Goal: Transaction & Acquisition: Purchase product/service

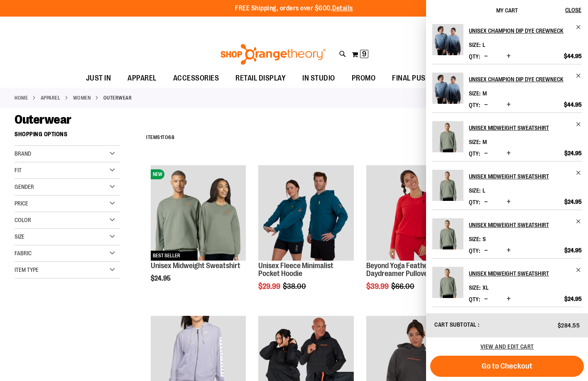
scroll to position [4, 0]
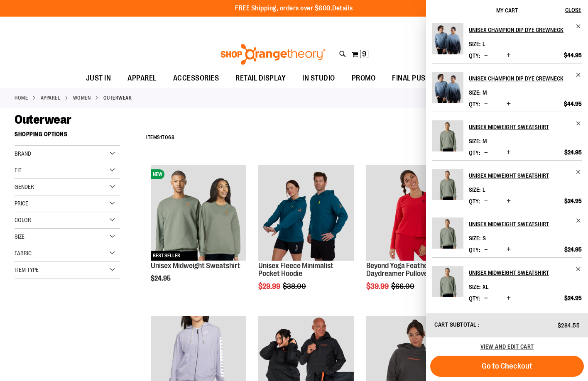
click at [348, 126] on div "Outerwear" at bounding box center [294, 119] width 559 height 15
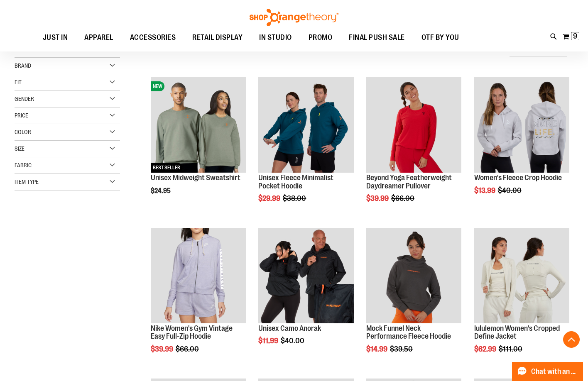
scroll to position [1008, 0]
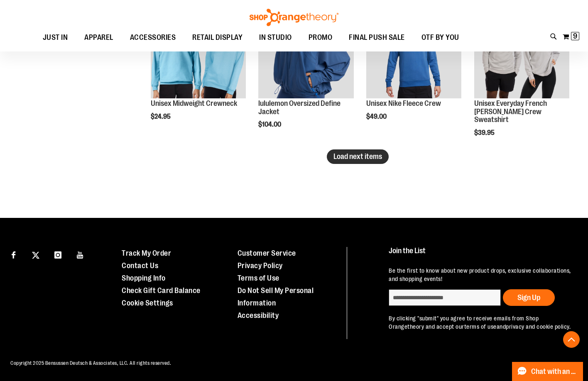
click at [377, 160] on span "Load next items" at bounding box center [357, 156] width 49 height 8
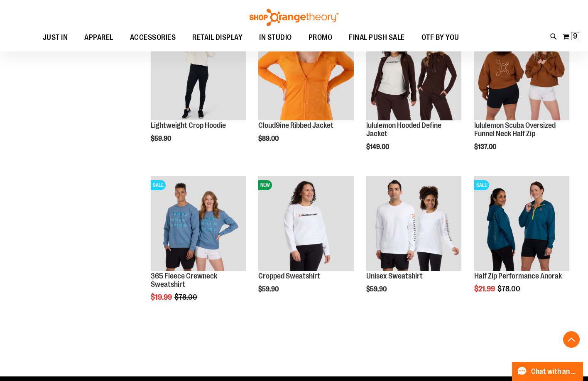
scroll to position [1563, 0]
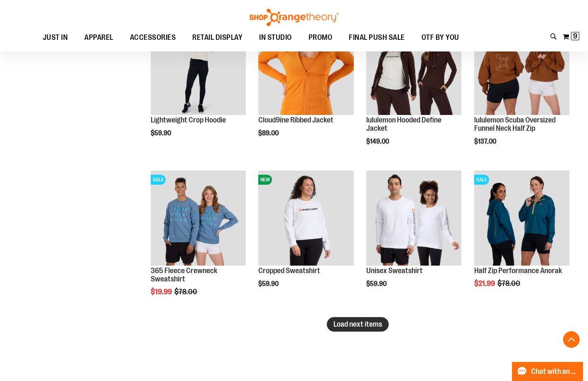
click at [374, 324] on span "Load next items" at bounding box center [357, 324] width 49 height 8
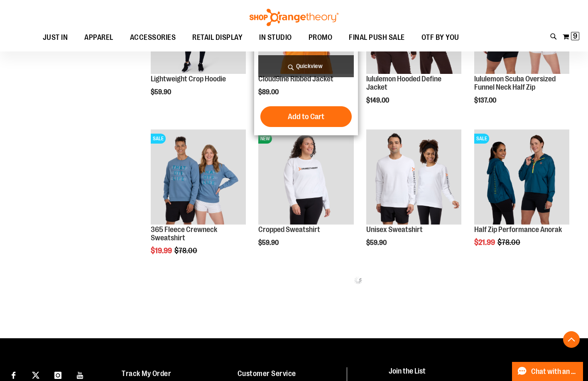
scroll to position [1600, 0]
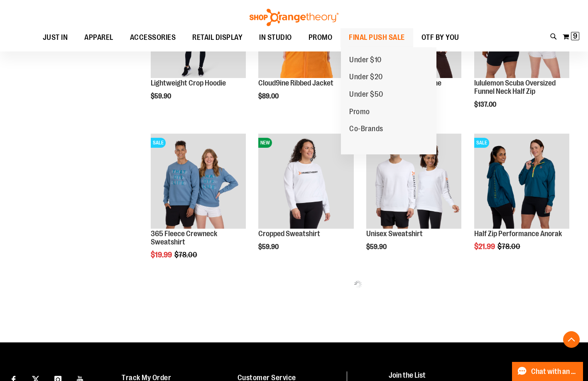
click at [371, 41] on span "FINAL PUSH SALE" at bounding box center [377, 37] width 56 height 19
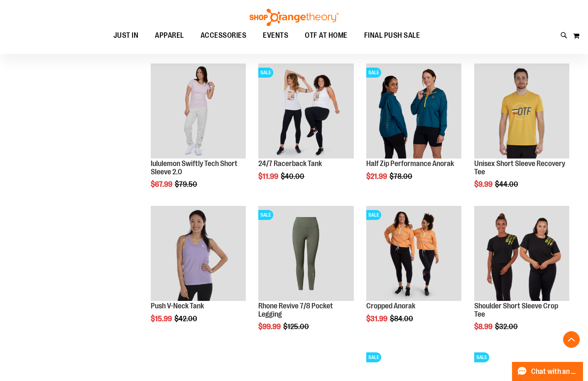
scroll to position [386, 0]
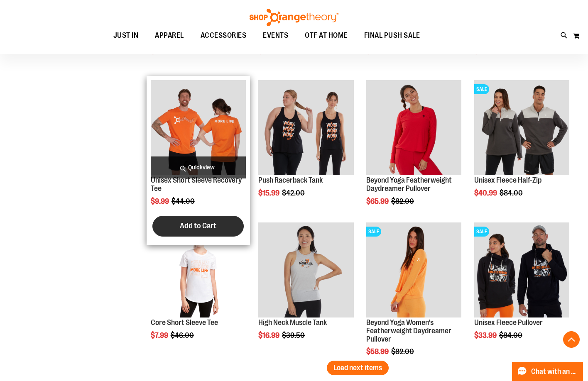
scroll to position [1133, 0]
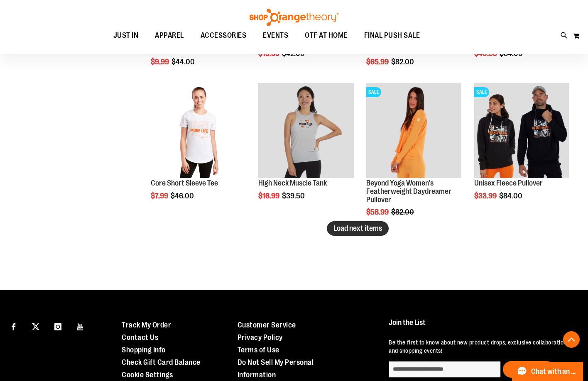
type input "**********"
click at [342, 234] on button "Load next items" at bounding box center [358, 228] width 62 height 15
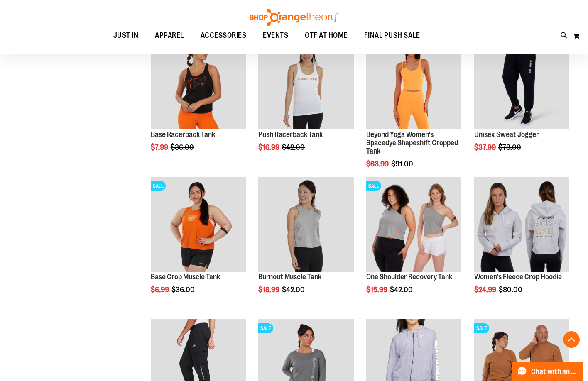
scroll to position [1507, 0]
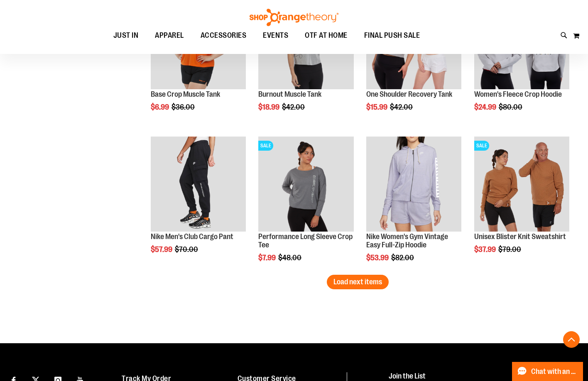
click at [345, 287] on button "Load next items" at bounding box center [358, 282] width 62 height 15
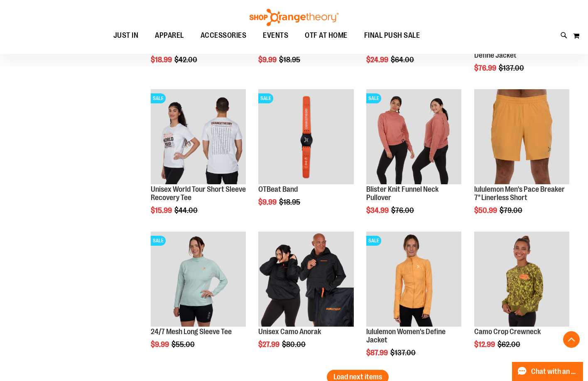
scroll to position [1963, 0]
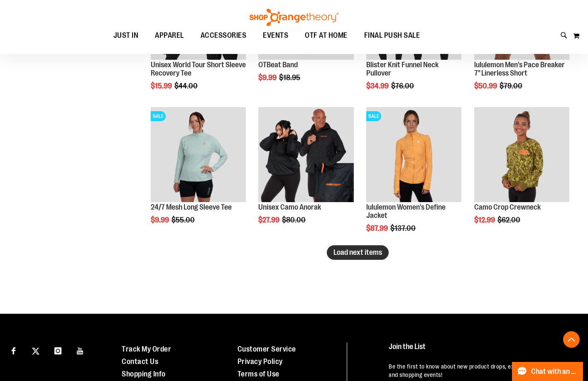
click at [357, 253] on span "Load next items" at bounding box center [357, 252] width 49 height 8
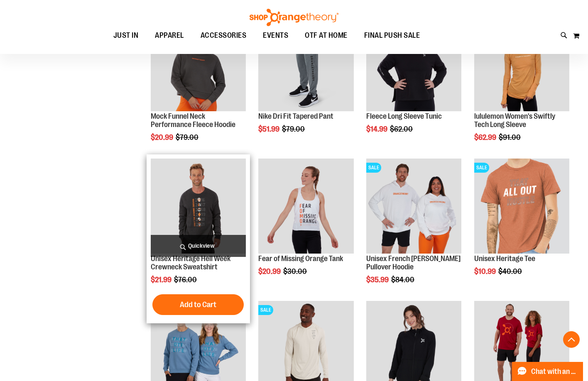
scroll to position [2337, 0]
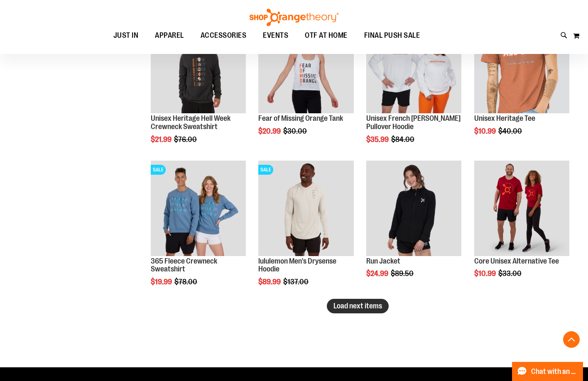
click at [371, 308] on span "Load next items" at bounding box center [357, 306] width 49 height 8
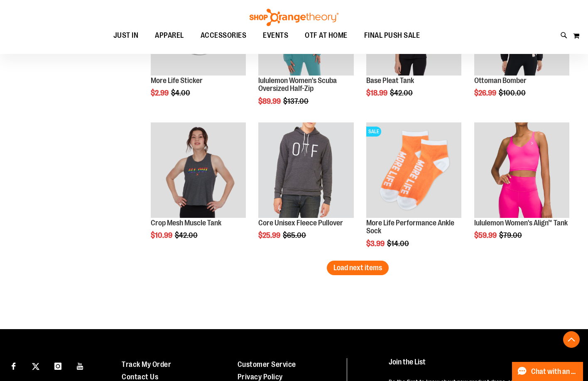
scroll to position [2913, 0]
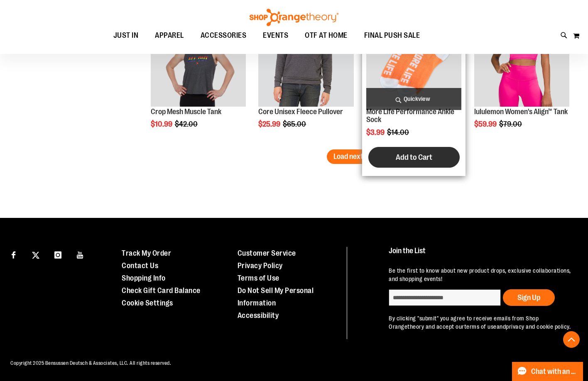
click at [368, 158] on button "Add to Cart" at bounding box center [413, 157] width 91 height 21
click at [375, 158] on span "Load next items" at bounding box center [357, 156] width 49 height 8
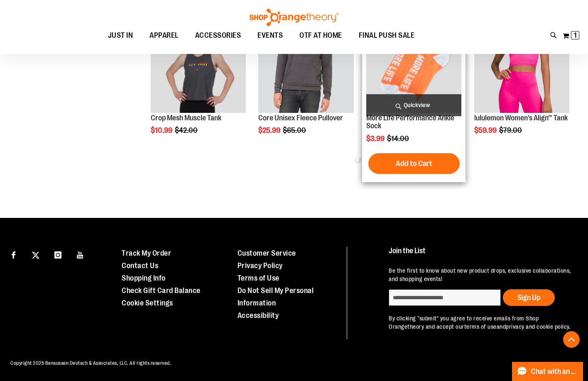
scroll to position [2907, 0]
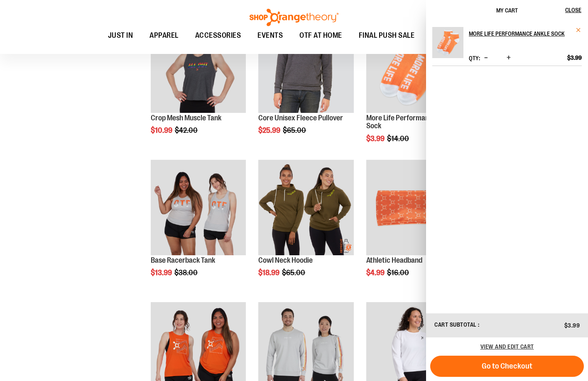
click at [579, 30] on span "Remove item" at bounding box center [578, 30] width 6 height 6
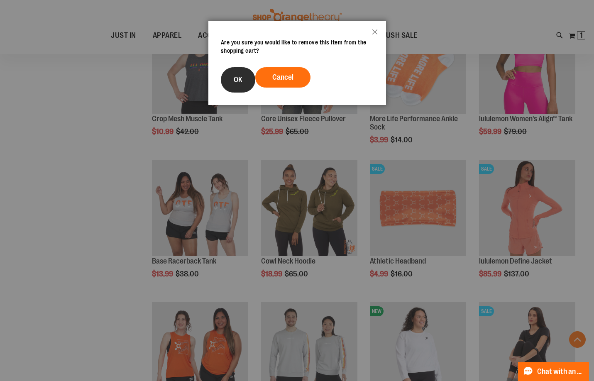
click at [243, 78] on button "OK" at bounding box center [238, 79] width 34 height 25
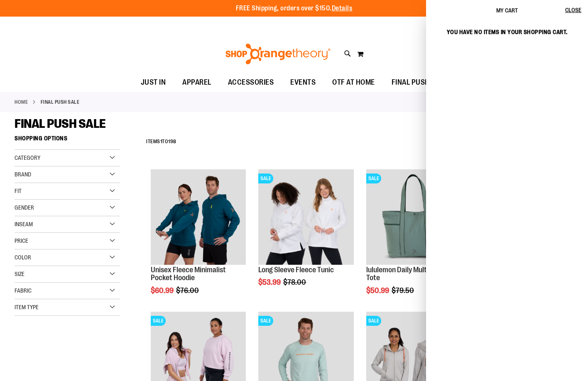
click at [134, 41] on div "Toggle Nav Search Popular Suggestions Advanced Search" at bounding box center [294, 54] width 588 height 38
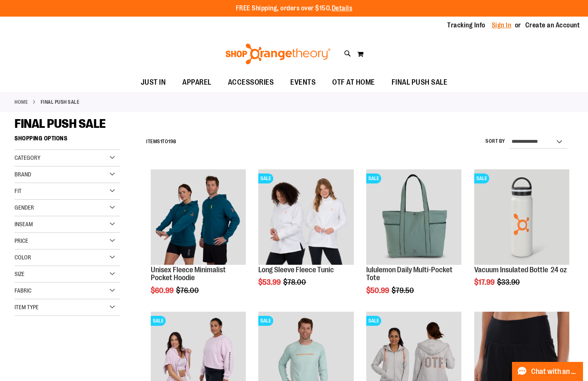
click at [496, 24] on link "Sign In" at bounding box center [501, 25] width 20 height 9
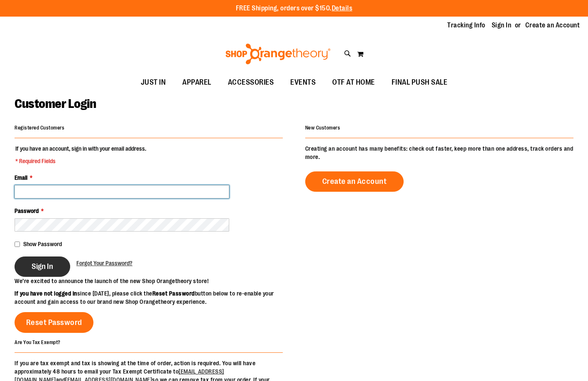
type input "**********"
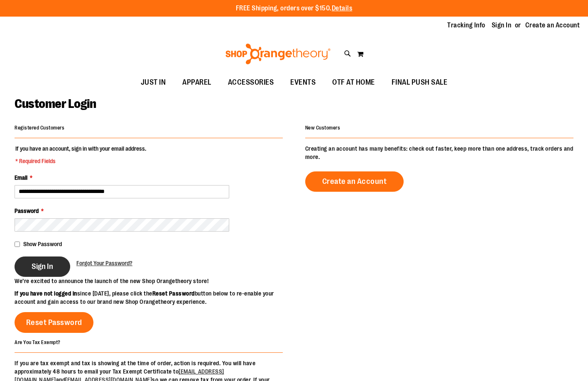
type input "**********"
click at [26, 271] on button "Sign In" at bounding box center [43, 266] width 56 height 20
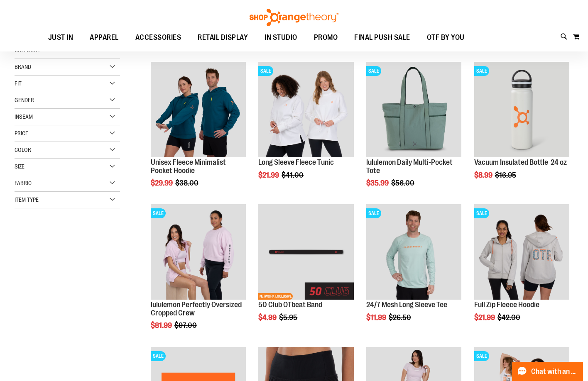
scroll to position [124, 0]
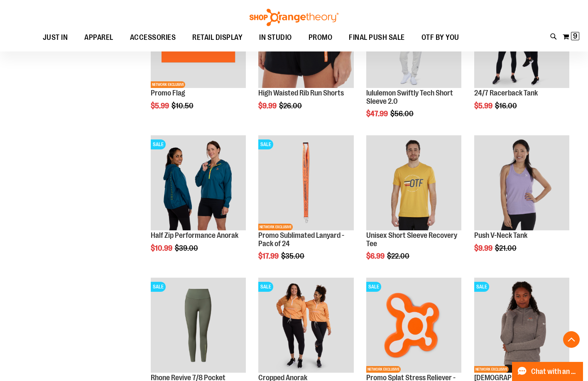
scroll to position [622, 0]
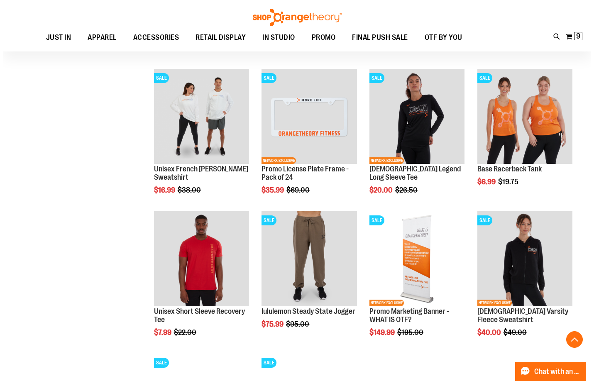
scroll to position [954, 0]
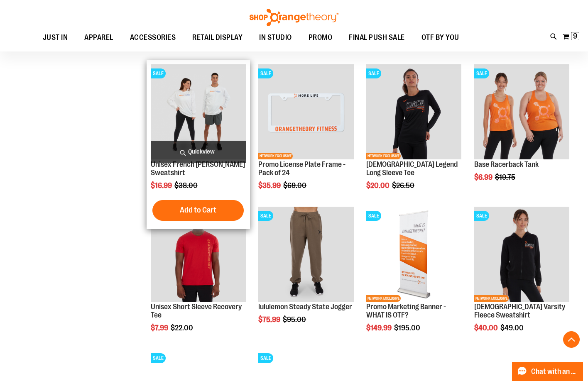
type input "**********"
click at [173, 153] on span "Quickview" at bounding box center [198, 152] width 95 height 22
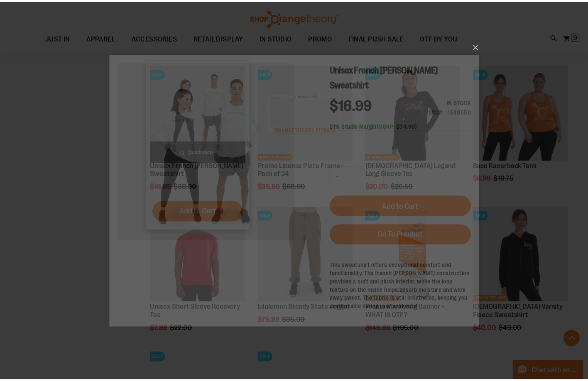
scroll to position [0, 0]
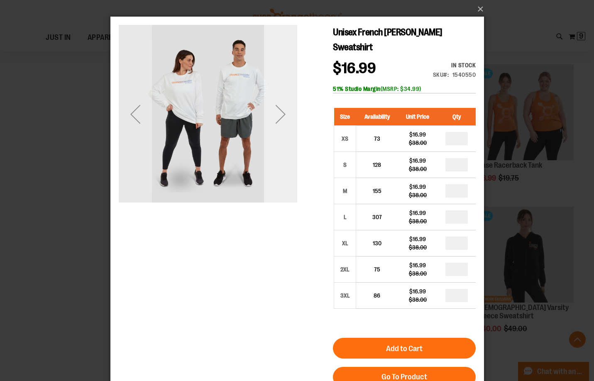
click at [278, 129] on div "Next" at bounding box center [280, 114] width 33 height 33
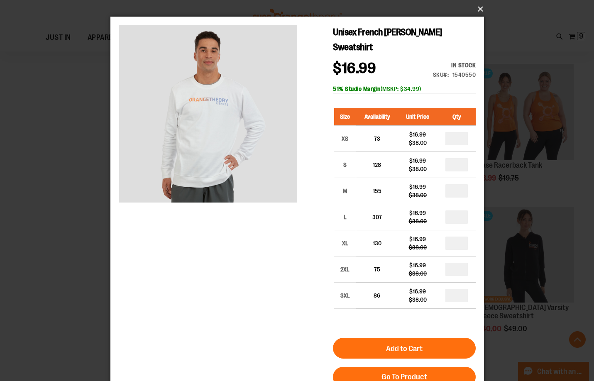
click at [475, 7] on button "×" at bounding box center [299, 9] width 373 height 18
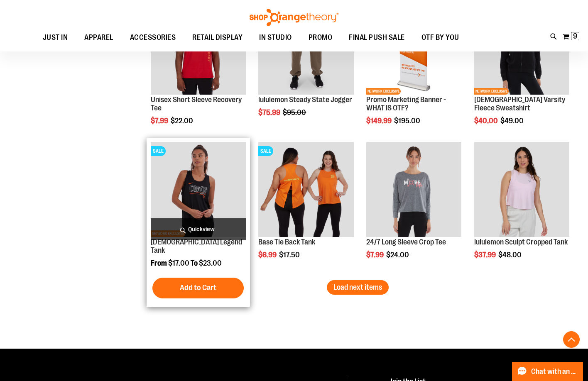
scroll to position [1162, 0]
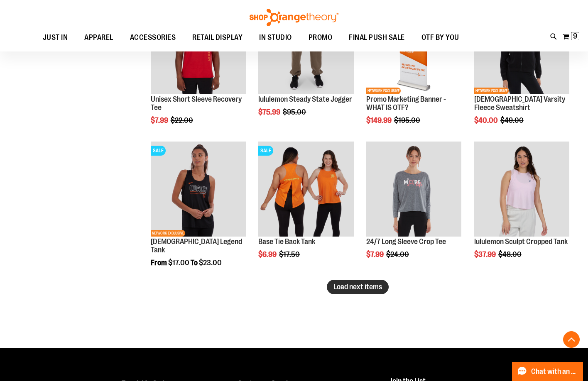
click at [362, 290] on span "Load next items" at bounding box center [357, 287] width 49 height 8
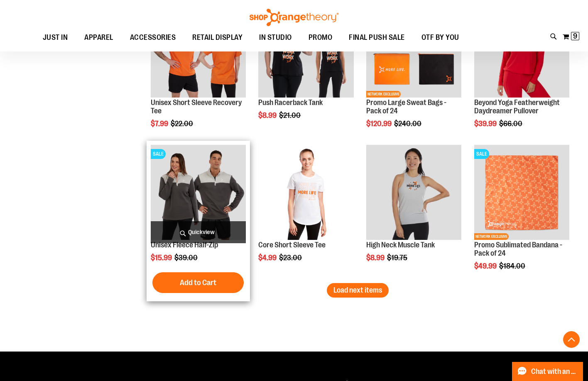
scroll to position [1618, 0]
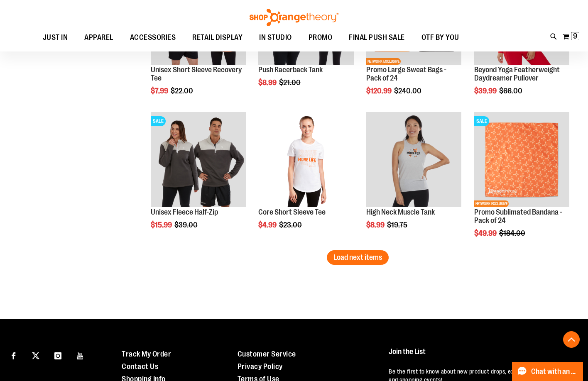
click at [377, 254] on span "Load next items" at bounding box center [357, 257] width 49 height 8
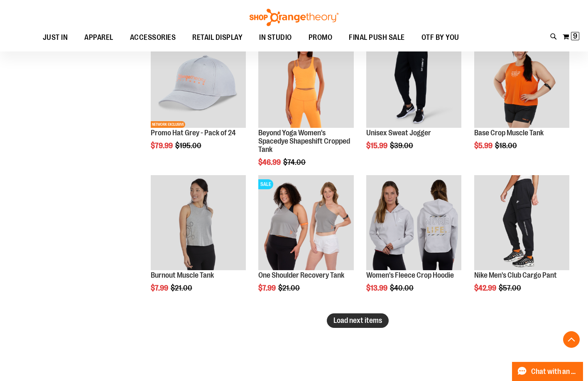
scroll to position [1992, 0]
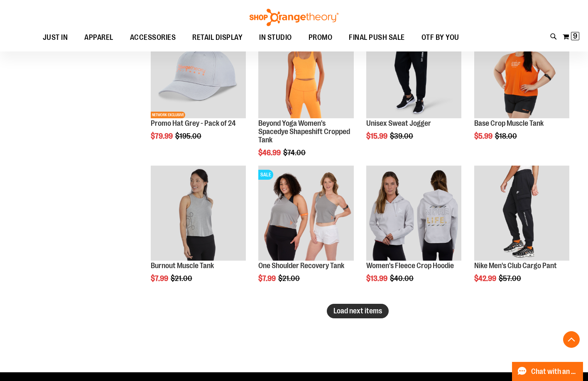
click at [381, 315] on span "Load next items" at bounding box center [357, 311] width 49 height 8
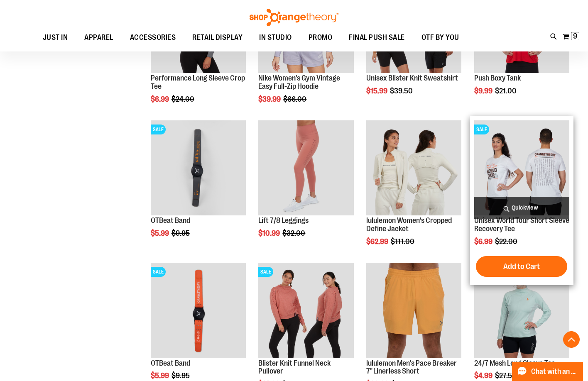
scroll to position [2407, 0]
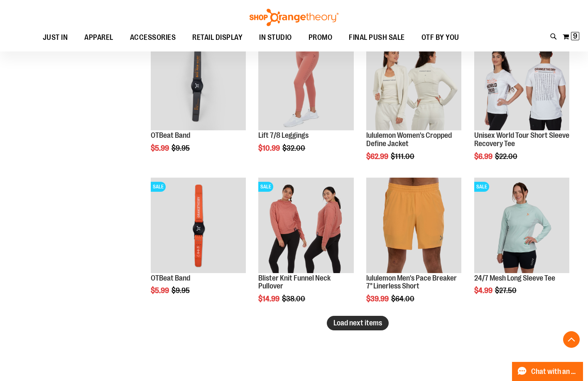
click at [350, 329] on button "Load next items" at bounding box center [358, 323] width 62 height 15
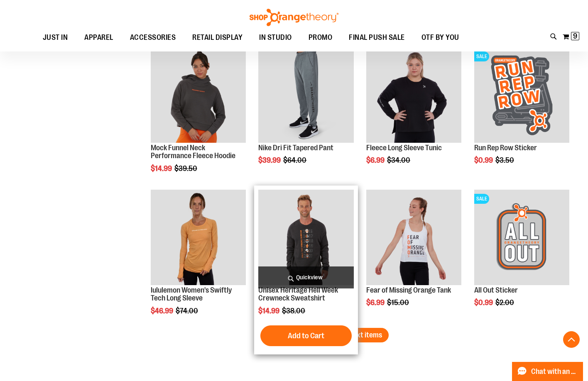
scroll to position [2863, 0]
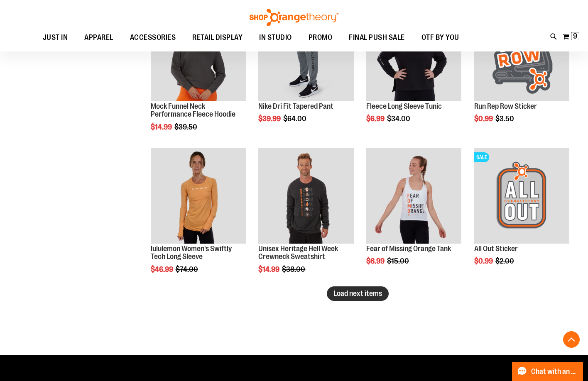
click at [356, 293] on span "Load next items" at bounding box center [357, 293] width 49 height 8
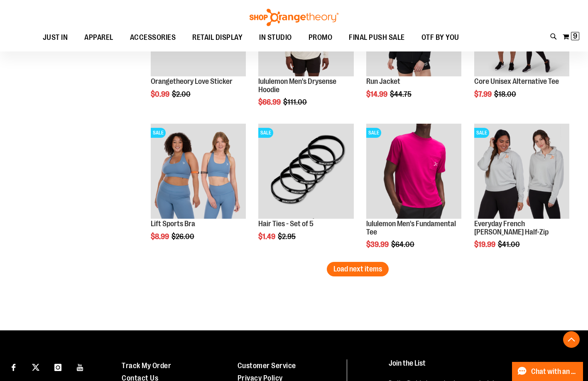
scroll to position [3320, 0]
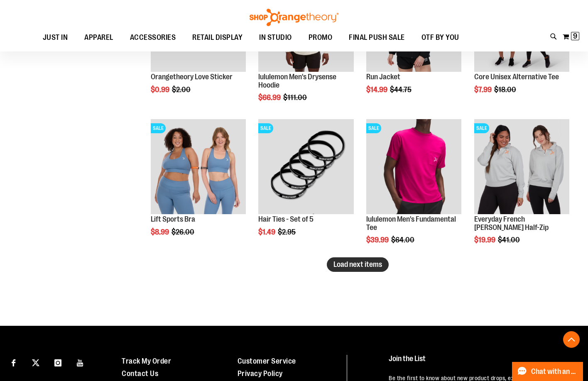
click at [361, 267] on span "Load next items" at bounding box center [357, 264] width 49 height 8
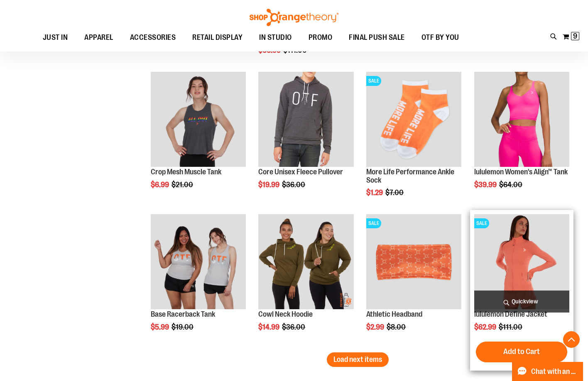
scroll to position [3776, 0]
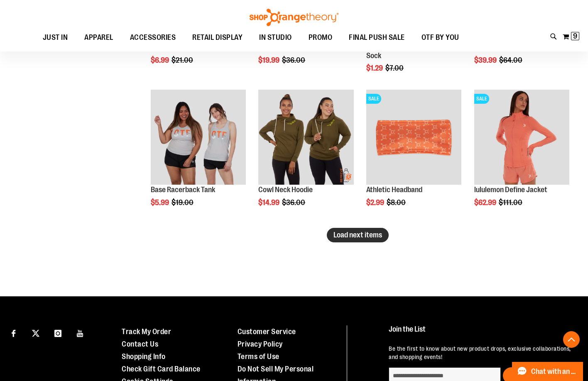
click at [342, 234] on span "Load next items" at bounding box center [357, 235] width 49 height 8
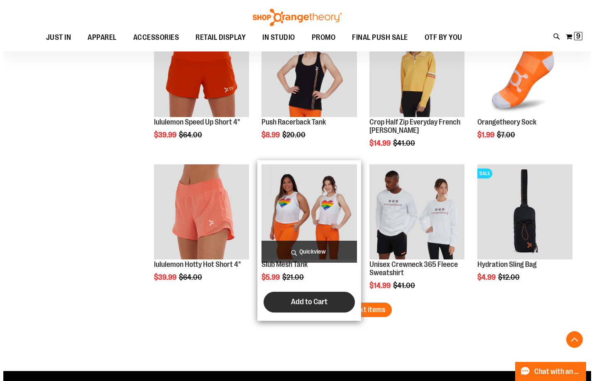
scroll to position [4157, 0]
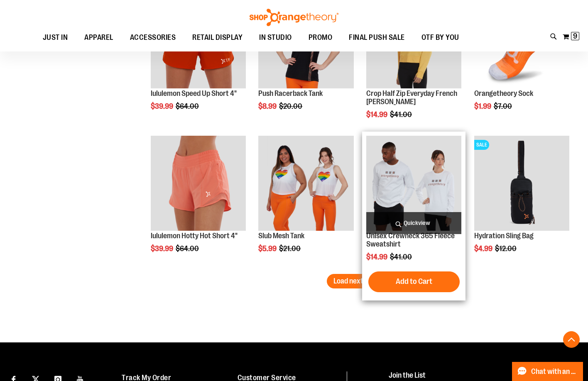
click at [434, 222] on span "Quickview" at bounding box center [413, 223] width 95 height 22
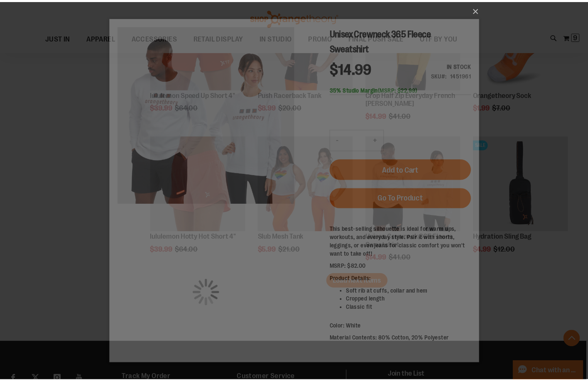
scroll to position [0, 0]
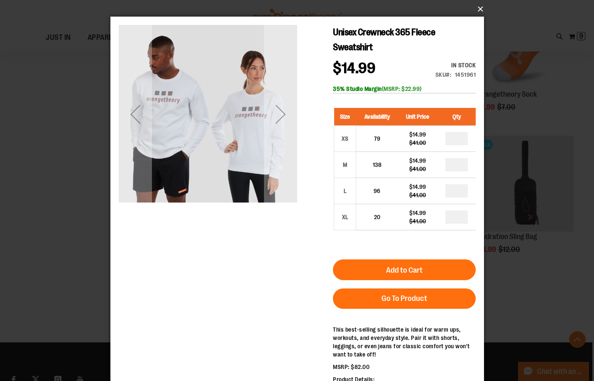
click at [478, 6] on button "×" at bounding box center [299, 9] width 373 height 18
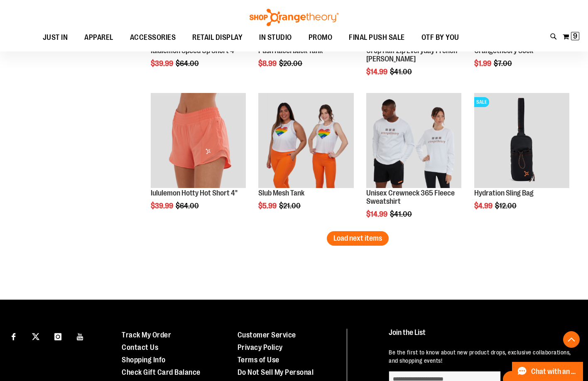
scroll to position [4240, 0]
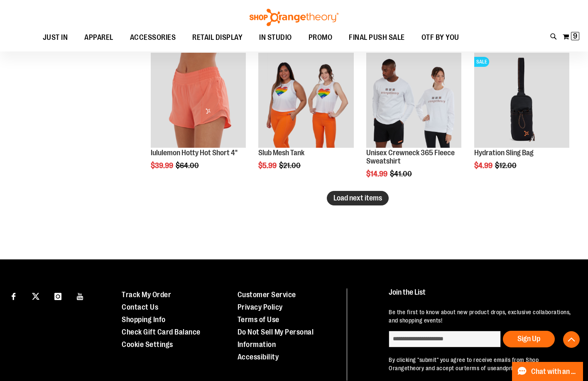
click at [355, 196] on span "Load next items" at bounding box center [357, 198] width 49 height 8
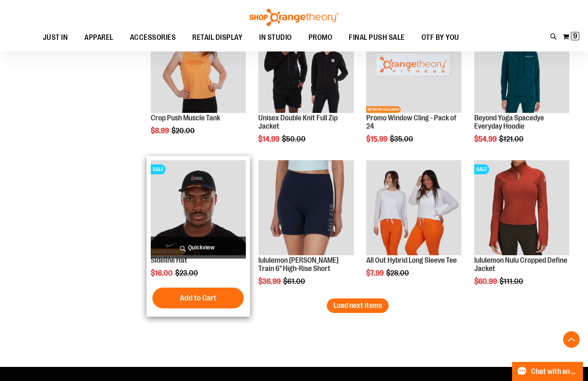
scroll to position [4572, 0]
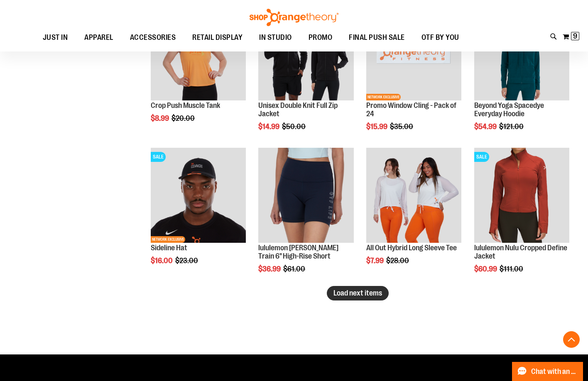
click at [359, 299] on button "Load next items" at bounding box center [358, 293] width 62 height 15
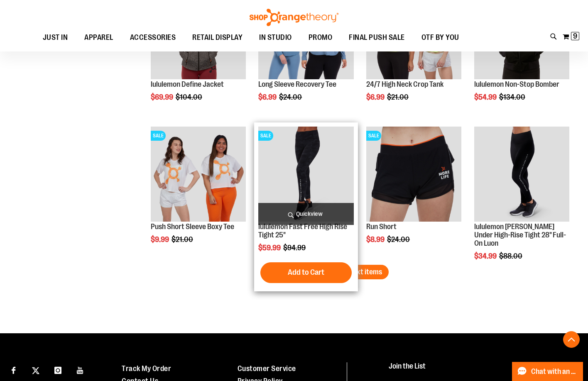
scroll to position [5136, 0]
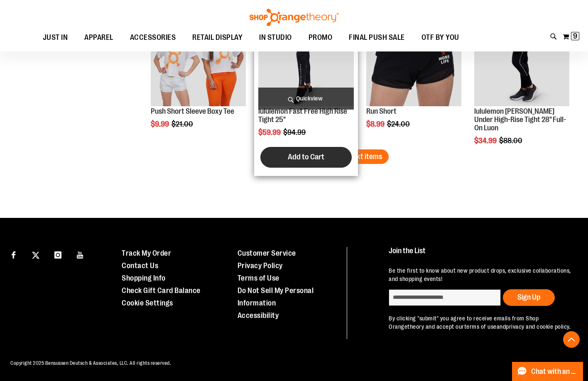
click at [345, 164] on button "Load next items" at bounding box center [358, 156] width 62 height 15
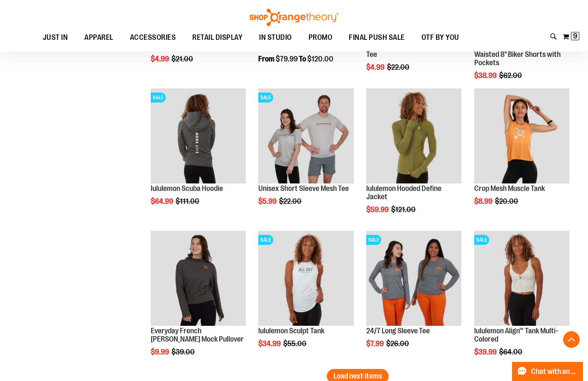
scroll to position [5426, 0]
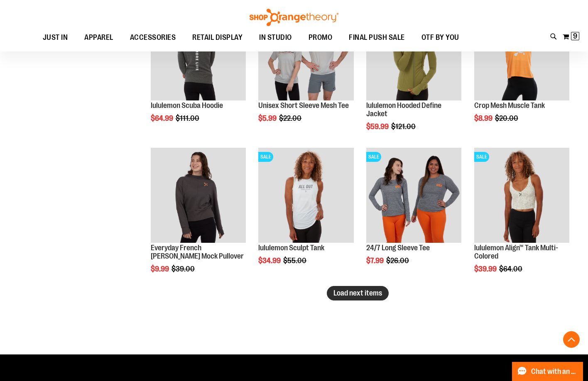
click at [356, 288] on button "Load next items" at bounding box center [358, 293] width 62 height 15
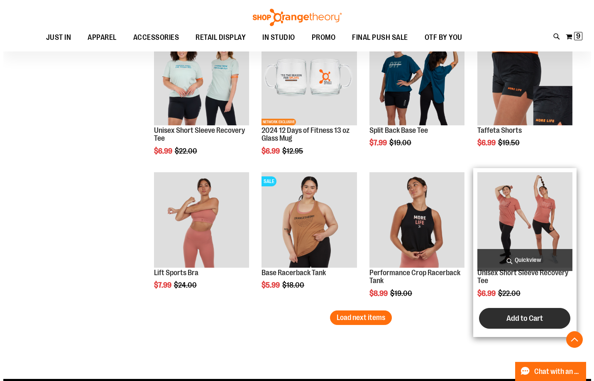
scroll to position [5841, 0]
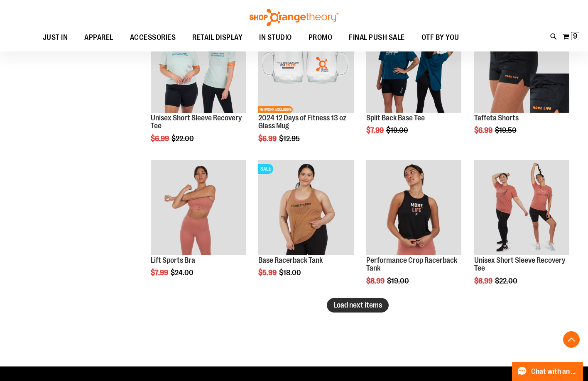
click at [347, 311] on button "Load next items" at bounding box center [358, 305] width 62 height 15
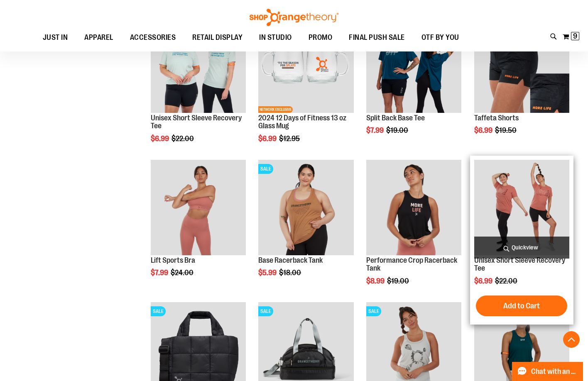
click at [510, 242] on span "Quickview" at bounding box center [521, 248] width 95 height 22
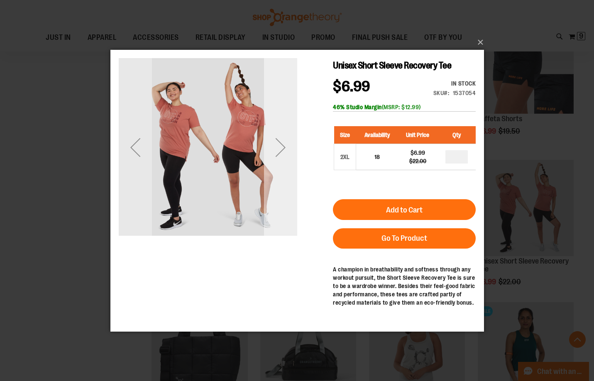
click at [278, 194] on div "Next" at bounding box center [280, 147] width 33 height 178
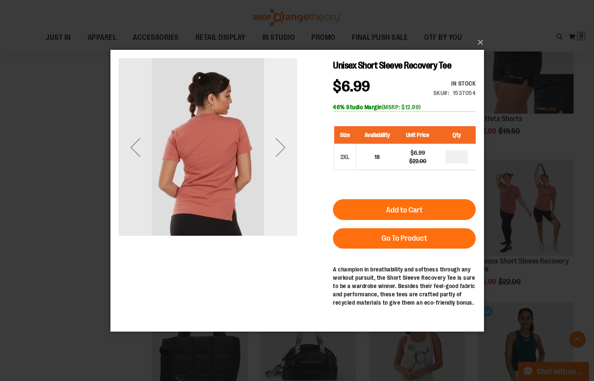
click at [278, 194] on div "Next" at bounding box center [280, 147] width 33 height 178
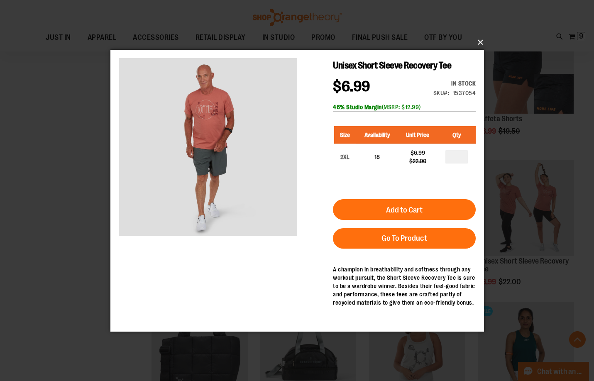
click at [480, 46] on button "×" at bounding box center [299, 42] width 373 height 18
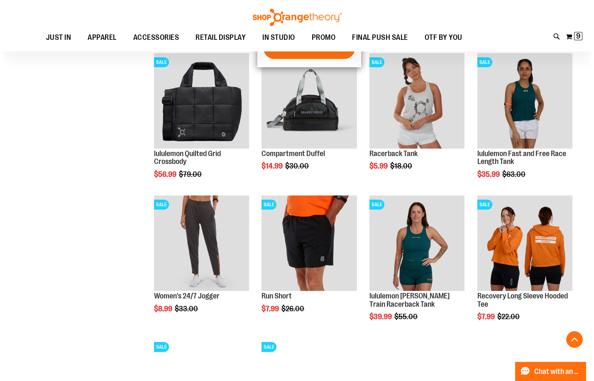
scroll to position [6297, 0]
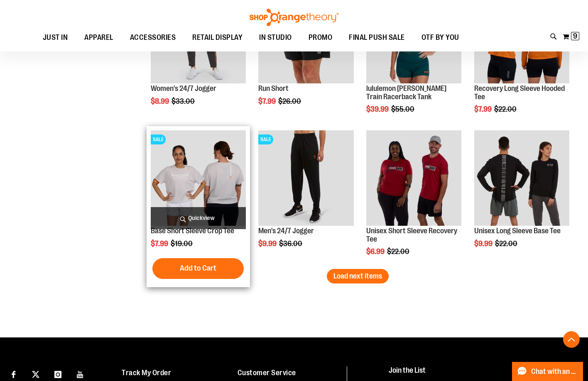
click at [190, 211] on span "Quickview" at bounding box center [198, 218] width 95 height 22
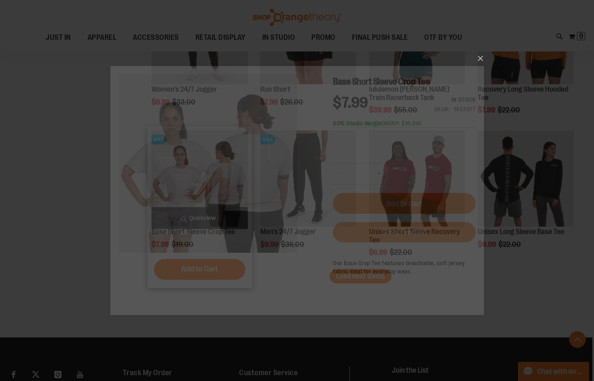
scroll to position [0, 0]
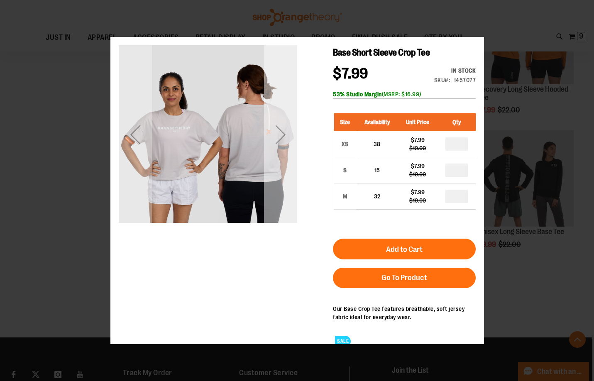
drag, startPoint x: 286, startPoint y: 137, endPoint x: 287, endPoint y: 161, distance: 24.5
click at [287, 160] on div "Next" at bounding box center [280, 134] width 33 height 178
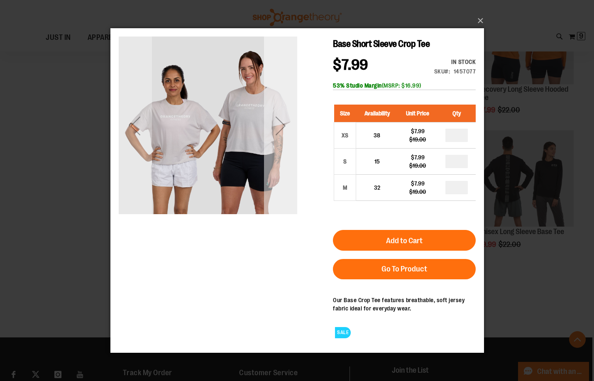
click at [283, 161] on div "Next" at bounding box center [280, 125] width 33 height 178
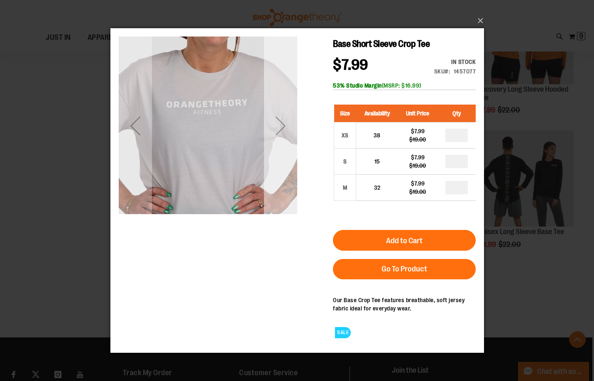
click at [280, 163] on div "Next" at bounding box center [280, 125] width 33 height 178
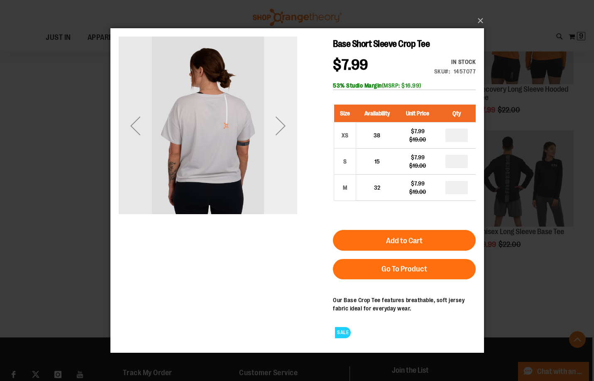
click at [280, 163] on div "Next" at bounding box center [280, 125] width 33 height 178
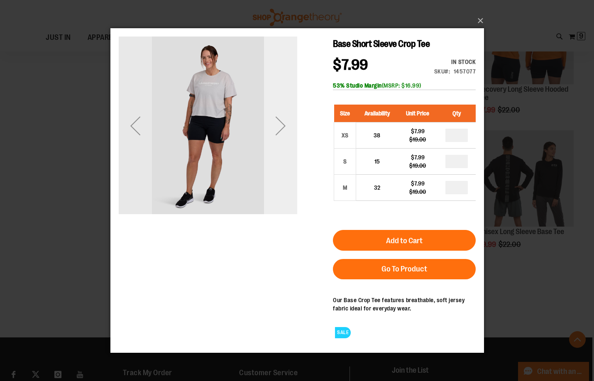
click at [280, 163] on div "Next" at bounding box center [280, 125] width 33 height 178
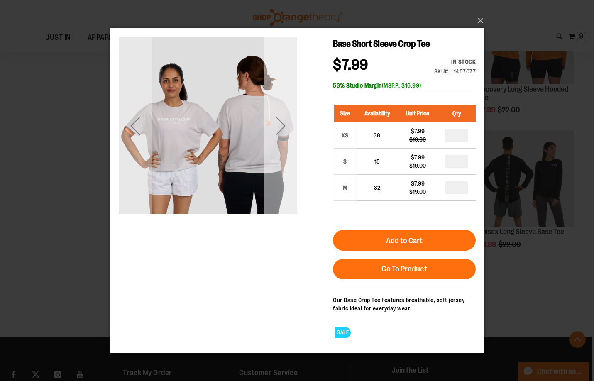
click at [280, 163] on div "Next" at bounding box center [280, 125] width 33 height 178
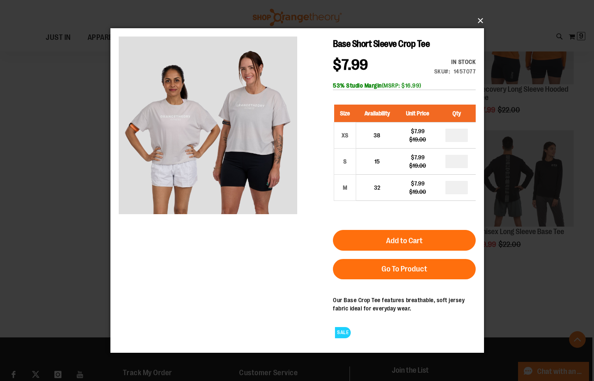
click at [479, 22] on button "×" at bounding box center [299, 21] width 373 height 18
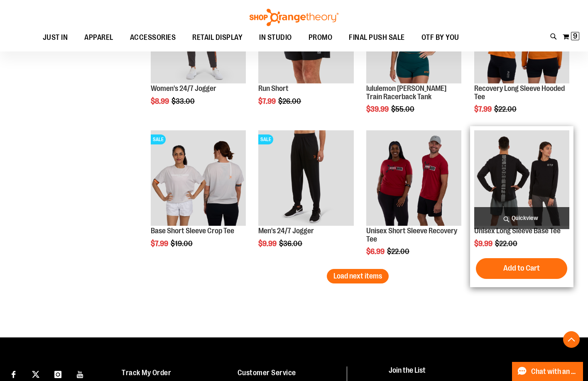
click at [531, 208] on span "Quickview" at bounding box center [521, 218] width 95 height 22
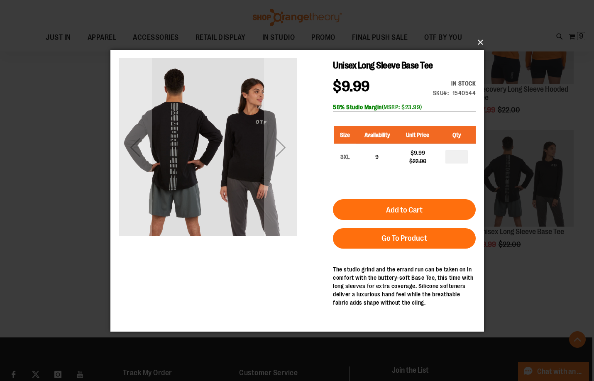
click at [484, 42] on button "×" at bounding box center [299, 42] width 373 height 18
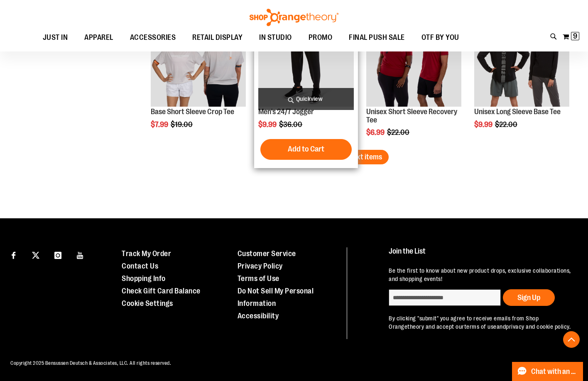
click at [349, 160] on span "Load next items" at bounding box center [357, 157] width 49 height 8
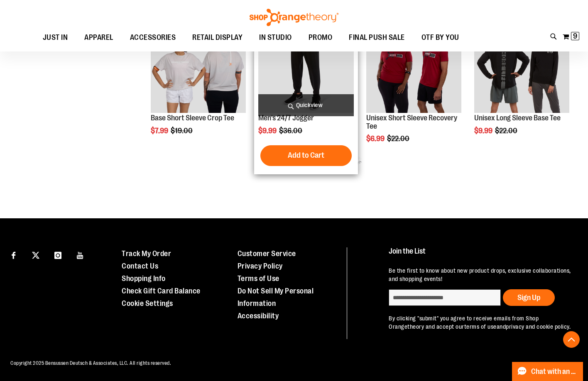
scroll to position [6410, 0]
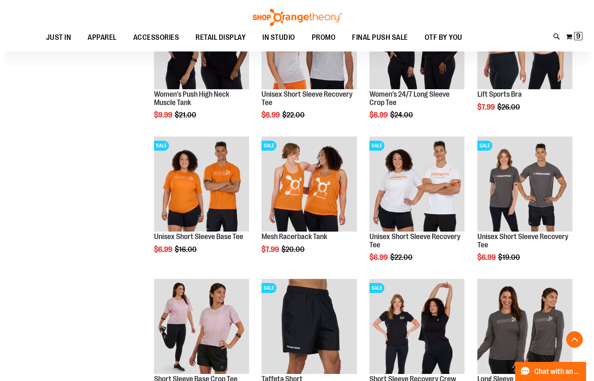
scroll to position [6742, 0]
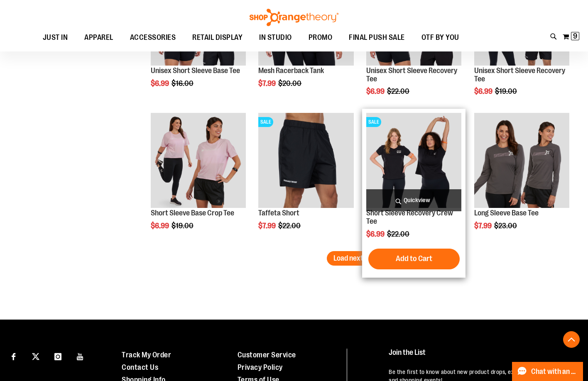
click at [436, 205] on span "Quickview" at bounding box center [413, 200] width 95 height 22
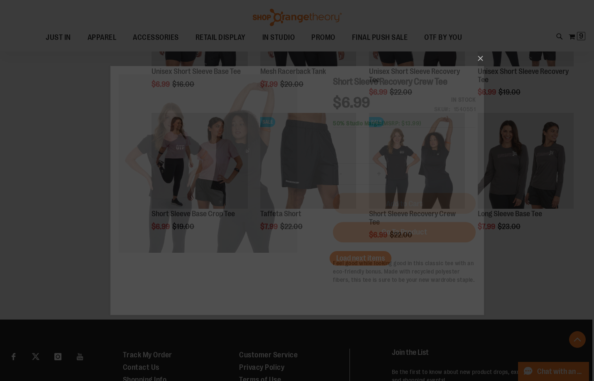
scroll to position [0, 0]
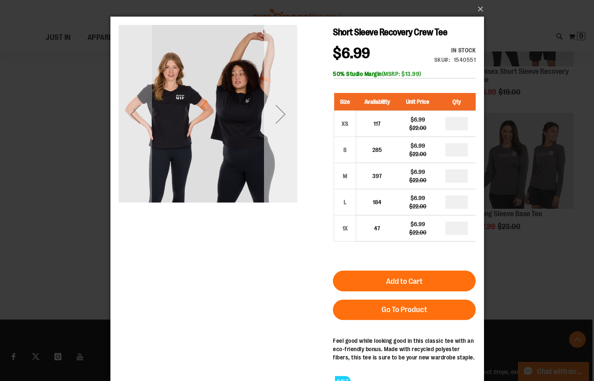
click at [290, 187] on div "Next" at bounding box center [280, 114] width 33 height 178
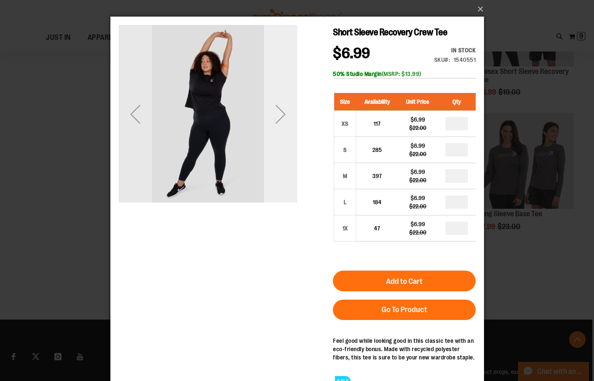
click at [290, 187] on div "Next" at bounding box center [280, 114] width 33 height 178
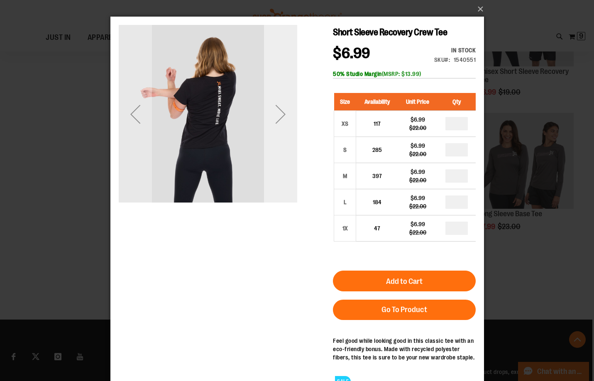
click at [290, 187] on div "Next" at bounding box center [280, 114] width 33 height 178
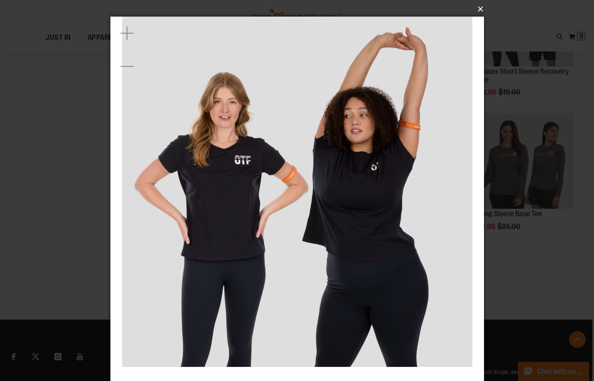
click at [475, 14] on button "×" at bounding box center [299, 9] width 373 height 18
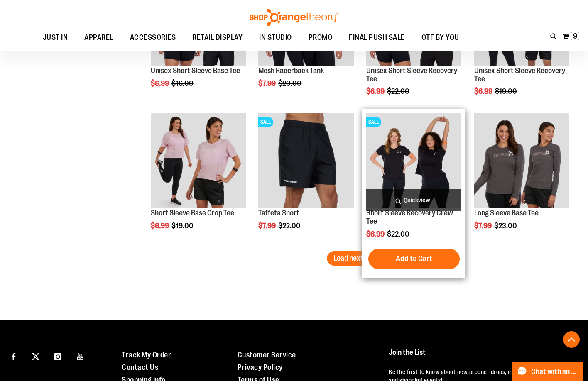
click at [432, 193] on span "Quickview" at bounding box center [413, 200] width 95 height 22
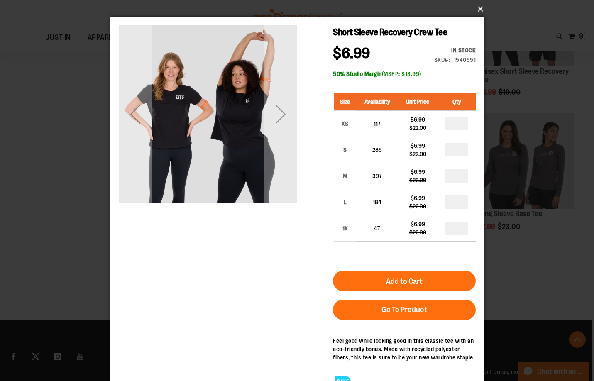
click at [479, 9] on button "×" at bounding box center [299, 9] width 373 height 18
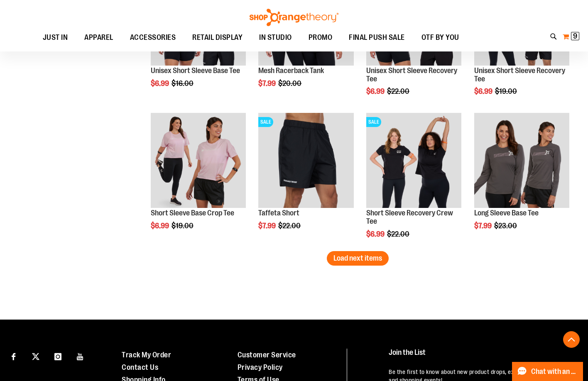
click at [566, 39] on button "My Cart 9 9 items" at bounding box center [570, 36] width 17 height 13
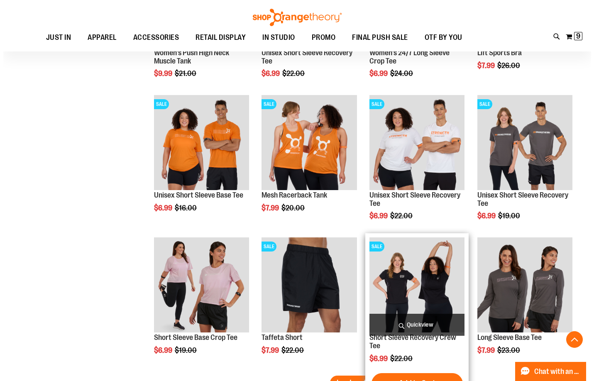
scroll to position [6659, 0]
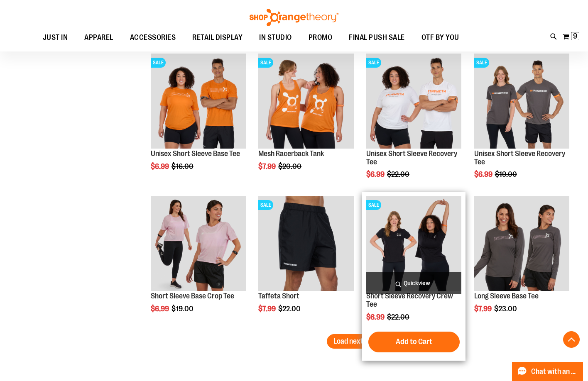
click at [430, 283] on span "Quickview" at bounding box center [413, 283] width 95 height 22
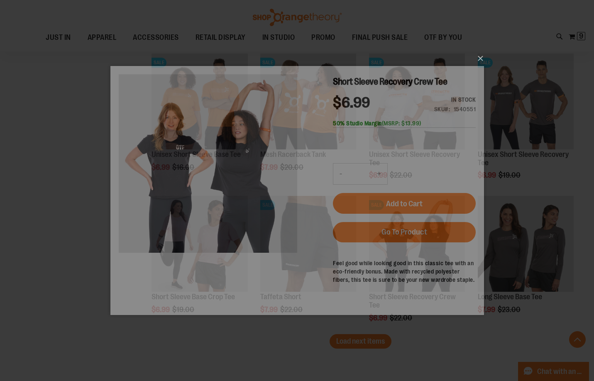
scroll to position [0, 0]
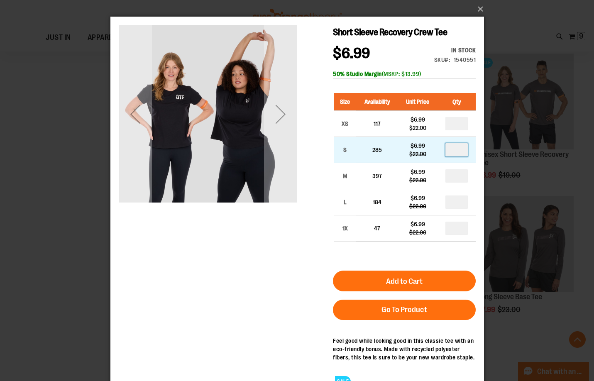
click at [462, 151] on input "number" at bounding box center [456, 149] width 22 height 13
type input "*"
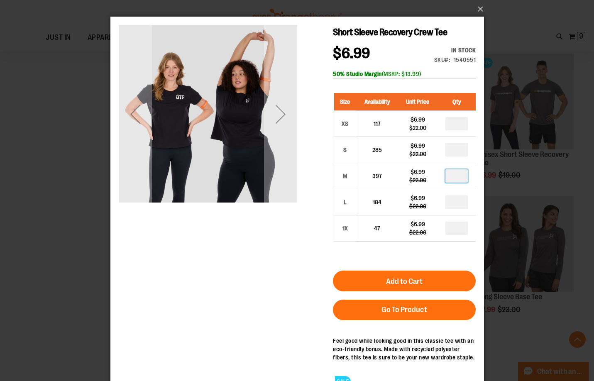
click at [457, 178] on input "number" at bounding box center [456, 175] width 22 height 13
type input "*"
click at [456, 205] on input "number" at bounding box center [456, 201] width 22 height 13
type input "*"
click at [457, 249] on div "Size Availability Unit Price Qty XS 117 $6.99 $22.00 * S 285 * M" at bounding box center [403, 174] width 143 height 178
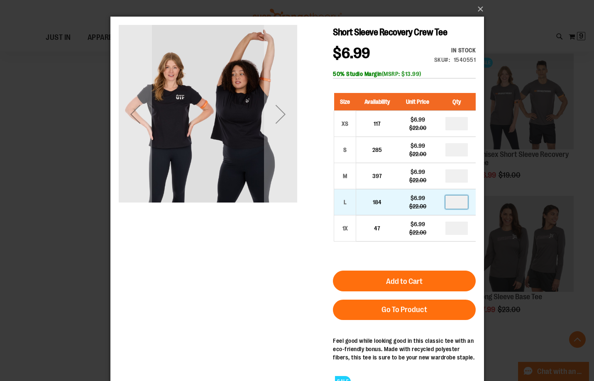
click at [458, 204] on input "*" at bounding box center [456, 201] width 22 height 13
type input "*"
